Goal: Find specific page/section: Find specific page/section

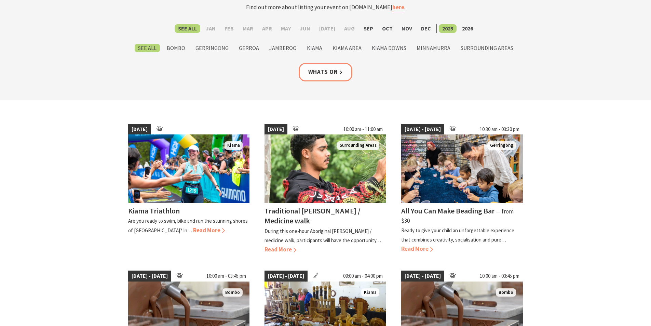
scroll to position [94, 0]
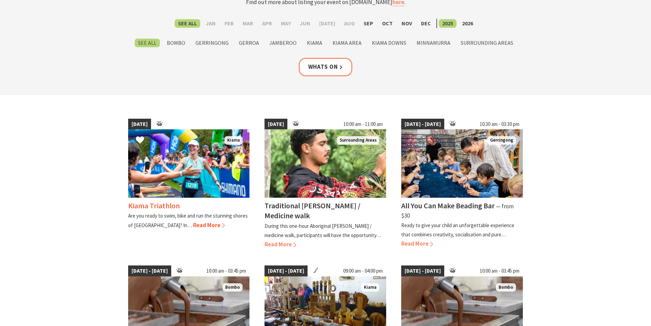
click at [193, 228] on span "Read More" at bounding box center [209, 225] width 32 height 8
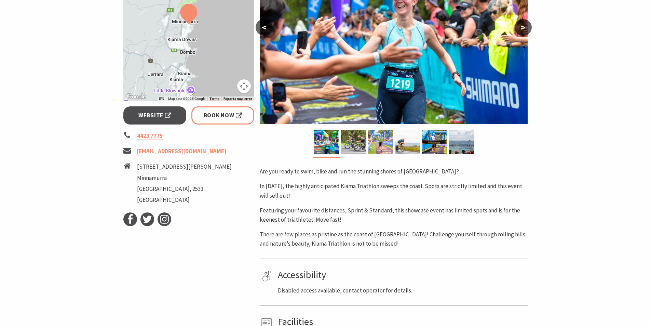
scroll to position [179, 0]
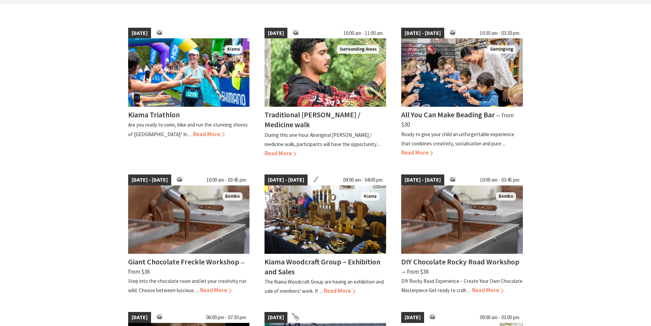
scroll to position [197, 0]
